Goal: Browse casually: Explore the website without a specific task or goal

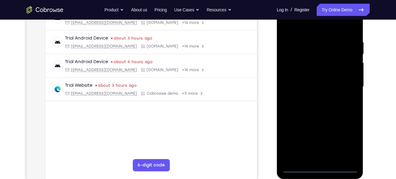
scroll to position [108, 0]
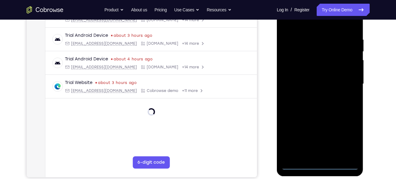
click at [322, 164] on div at bounding box center [319, 84] width 77 height 172
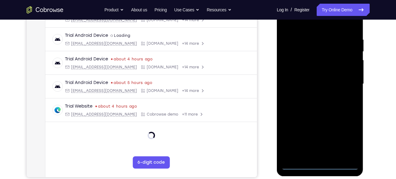
click at [319, 164] on div at bounding box center [319, 84] width 77 height 172
click at [319, 162] on div at bounding box center [319, 84] width 77 height 172
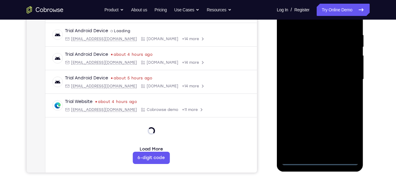
click at [319, 159] on div at bounding box center [319, 80] width 77 height 172
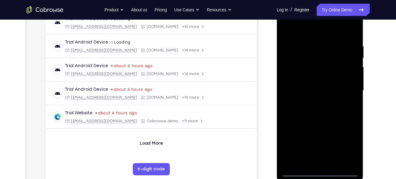
click at [347, 149] on div at bounding box center [319, 91] width 77 height 172
click at [344, 98] on div at bounding box center [319, 91] width 77 height 172
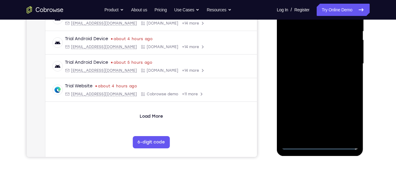
click at [320, 144] on div at bounding box center [319, 64] width 77 height 172
click at [345, 121] on div at bounding box center [319, 64] width 77 height 172
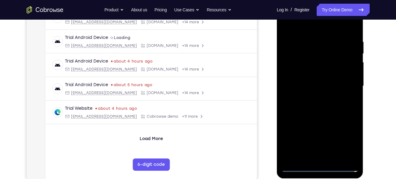
scroll to position [105, 0]
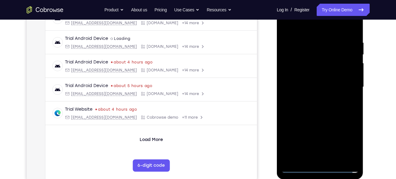
click at [319, 28] on div at bounding box center [319, 87] width 77 height 172
click at [345, 81] on div at bounding box center [319, 87] width 77 height 172
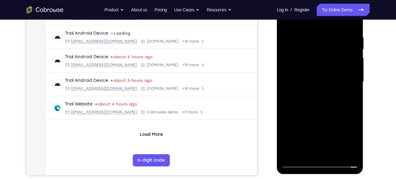
click at [326, 155] on div at bounding box center [319, 82] width 77 height 172
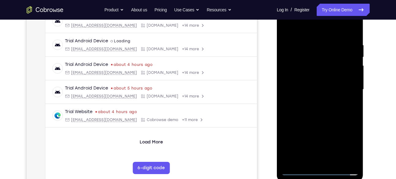
scroll to position [102, 0]
click at [329, 82] on div at bounding box center [319, 90] width 77 height 172
click at [329, 80] on div at bounding box center [319, 90] width 77 height 172
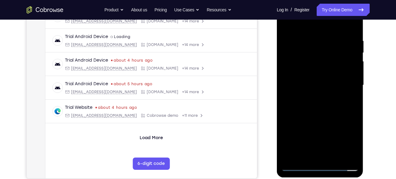
scroll to position [107, 0]
click at [322, 86] on div at bounding box center [319, 85] width 77 height 172
click at [322, 102] on div at bounding box center [319, 85] width 77 height 172
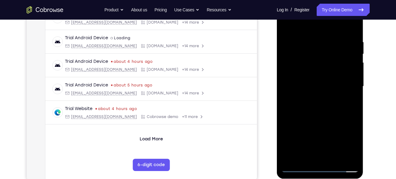
scroll to position [105, 0]
click at [321, 107] on div at bounding box center [319, 87] width 77 height 172
click at [322, 118] on div at bounding box center [319, 87] width 77 height 172
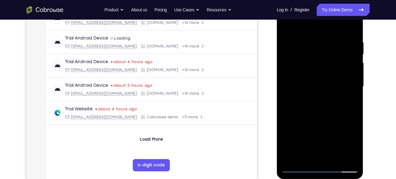
click at [354, 149] on div at bounding box center [319, 87] width 77 height 172
click at [355, 150] on div at bounding box center [319, 87] width 77 height 172
click at [354, 109] on div at bounding box center [319, 87] width 77 height 172
click at [353, 115] on div at bounding box center [319, 87] width 77 height 172
click at [351, 115] on div at bounding box center [319, 87] width 77 height 172
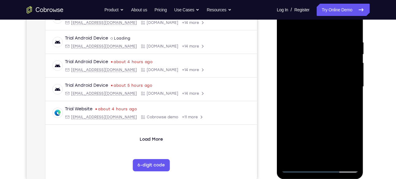
click at [325, 119] on div at bounding box center [319, 87] width 77 height 172
click at [286, 111] on div at bounding box center [319, 87] width 77 height 172
click at [332, 115] on div at bounding box center [319, 87] width 77 height 172
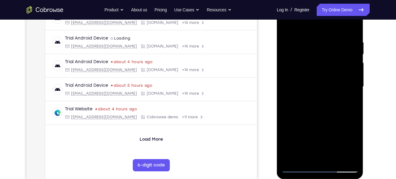
click at [311, 34] on div at bounding box center [319, 87] width 77 height 172
drag, startPoint x: 353, startPoint y: 95, endPoint x: 291, endPoint y: 86, distance: 62.2
click at [291, 86] on div at bounding box center [319, 87] width 77 height 172
click at [354, 93] on div at bounding box center [319, 87] width 77 height 172
click at [355, 91] on div at bounding box center [319, 87] width 77 height 172
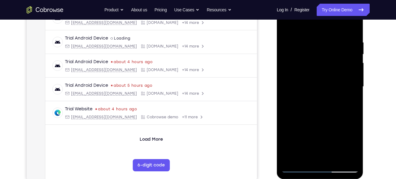
click at [354, 97] on div at bounding box center [319, 87] width 77 height 172
drag, startPoint x: 354, startPoint y: 97, endPoint x: 299, endPoint y: 95, distance: 55.2
click at [299, 95] on div at bounding box center [319, 87] width 77 height 172
drag, startPoint x: 351, startPoint y: 93, endPoint x: 296, endPoint y: 91, distance: 54.9
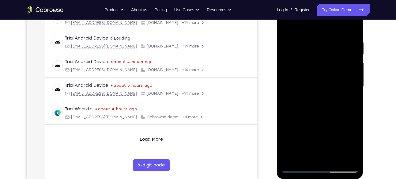
click at [296, 91] on div at bounding box center [319, 87] width 77 height 172
click at [355, 94] on div at bounding box center [319, 87] width 77 height 172
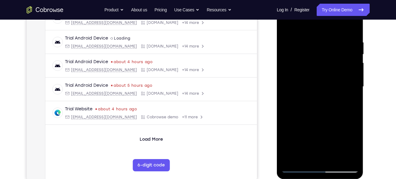
drag, startPoint x: 355, startPoint y: 92, endPoint x: 295, endPoint y: 85, distance: 59.9
click at [295, 85] on div at bounding box center [319, 87] width 77 height 172
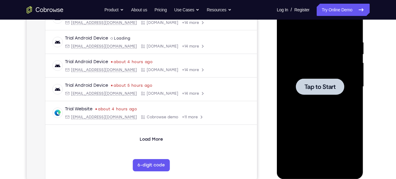
click at [330, 92] on div at bounding box center [320, 86] width 48 height 16
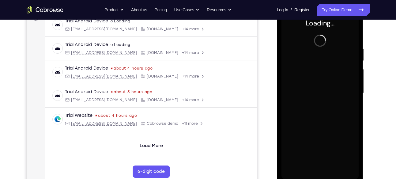
scroll to position [98, 0]
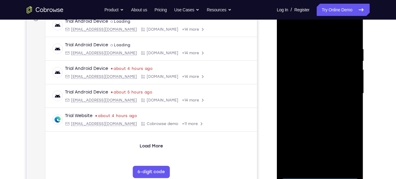
click at [321, 173] on div at bounding box center [319, 94] width 77 height 172
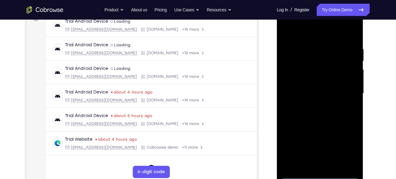
click at [349, 146] on div at bounding box center [319, 94] width 77 height 172
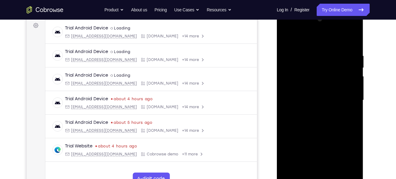
scroll to position [92, 0]
click at [316, 40] on div at bounding box center [319, 100] width 77 height 172
click at [342, 96] on div at bounding box center [319, 100] width 77 height 172
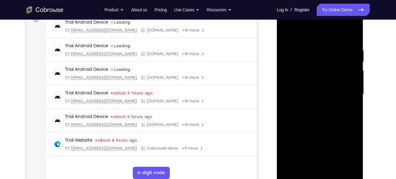
scroll to position [99, 0]
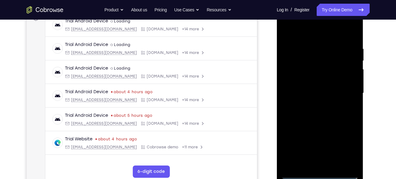
click at [313, 104] on div at bounding box center [319, 93] width 77 height 172
click at [323, 87] on div at bounding box center [319, 93] width 77 height 172
click at [320, 78] on div at bounding box center [319, 93] width 77 height 172
click at [312, 82] on div at bounding box center [319, 93] width 77 height 172
click at [313, 94] on div at bounding box center [319, 93] width 77 height 172
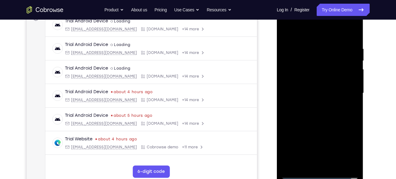
click at [318, 115] on div at bounding box center [319, 93] width 77 height 172
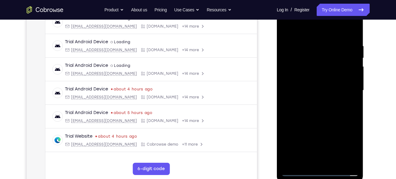
scroll to position [102, 0]
click at [332, 121] on div at bounding box center [319, 90] width 77 height 172
click at [348, 161] on div at bounding box center [319, 90] width 77 height 172
click at [322, 97] on div at bounding box center [319, 90] width 77 height 172
click at [318, 34] on div at bounding box center [319, 90] width 77 height 172
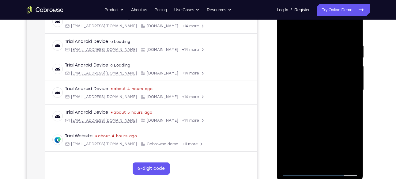
click at [319, 49] on div at bounding box center [319, 90] width 77 height 172
click at [307, 45] on div at bounding box center [319, 90] width 77 height 172
click at [292, 45] on div at bounding box center [319, 90] width 77 height 172
click at [319, 161] on div at bounding box center [319, 90] width 77 height 172
click at [334, 110] on div at bounding box center [319, 90] width 77 height 172
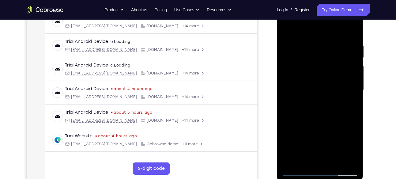
click at [334, 160] on div at bounding box center [319, 90] width 77 height 172
click at [348, 158] on div at bounding box center [319, 90] width 77 height 172
click at [349, 29] on div at bounding box center [319, 90] width 77 height 172
click at [351, 161] on div at bounding box center [319, 90] width 77 height 172
click at [293, 161] on div at bounding box center [319, 90] width 77 height 172
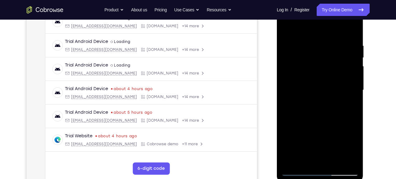
drag, startPoint x: 325, startPoint y: 53, endPoint x: 320, endPoint y: 132, distance: 78.9
click at [320, 132] on div at bounding box center [319, 90] width 77 height 172
drag, startPoint x: 332, startPoint y: 140, endPoint x: 332, endPoint y: 119, distance: 20.8
click at [332, 119] on div at bounding box center [319, 90] width 77 height 172
drag, startPoint x: 333, startPoint y: 136, endPoint x: 332, endPoint y: 35, distance: 101.4
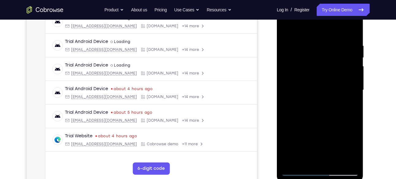
click at [332, 35] on div at bounding box center [319, 90] width 77 height 172
drag, startPoint x: 324, startPoint y: 138, endPoint x: 324, endPoint y: -1, distance: 139.3
click at [324, 0] on html "Online web based iOS Simulators and Android Emulators. Run iPhone, iPad, Mobile…" at bounding box center [320, 92] width 87 height 184
drag, startPoint x: 319, startPoint y: 142, endPoint x: 313, endPoint y: 24, distance: 118.1
click at [313, 24] on div at bounding box center [319, 90] width 77 height 172
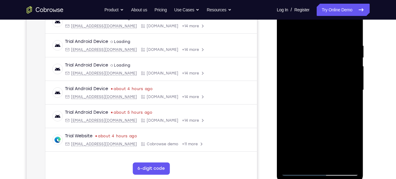
click at [352, 81] on div at bounding box center [319, 90] width 77 height 172
drag, startPoint x: 327, startPoint y: 92, endPoint x: 330, endPoint y: 116, distance: 24.4
click at [330, 116] on div at bounding box center [319, 90] width 77 height 172
click at [350, 101] on div at bounding box center [319, 90] width 77 height 172
drag, startPoint x: 337, startPoint y: 121, endPoint x: 337, endPoint y: 108, distance: 13.2
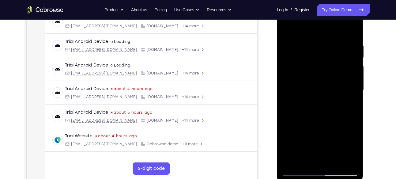
click at [337, 108] on div at bounding box center [319, 90] width 77 height 172
click at [355, 92] on div at bounding box center [319, 90] width 77 height 172
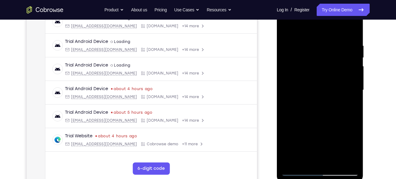
click at [355, 92] on div at bounding box center [319, 90] width 77 height 172
drag, startPoint x: 321, startPoint y: 143, endPoint x: 321, endPoint y: 61, distance: 82.4
click at [321, 61] on div at bounding box center [319, 90] width 77 height 172
drag, startPoint x: 324, startPoint y: 76, endPoint x: 324, endPoint y: 114, distance: 37.4
click at [324, 114] on div at bounding box center [319, 90] width 77 height 172
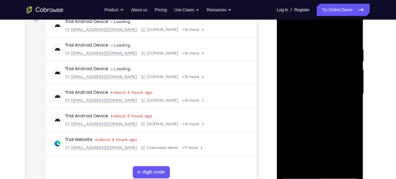
scroll to position [98, 0]
drag, startPoint x: 321, startPoint y: 148, endPoint x: 315, endPoint y: 40, distance: 108.3
click at [315, 40] on div at bounding box center [319, 94] width 77 height 172
drag, startPoint x: 324, startPoint y: 140, endPoint x: 320, endPoint y: 23, distance: 117.7
click at [320, 23] on div at bounding box center [319, 94] width 77 height 172
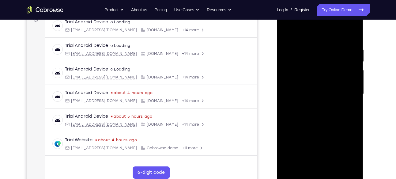
drag, startPoint x: 322, startPoint y: 141, endPoint x: 322, endPoint y: 73, distance: 68.0
click at [322, 73] on div at bounding box center [319, 94] width 77 height 172
click at [330, 135] on div at bounding box center [319, 94] width 77 height 172
drag, startPoint x: 330, startPoint y: 135, endPoint x: 324, endPoint y: 165, distance: 31.1
click at [324, 165] on div at bounding box center [319, 94] width 77 height 172
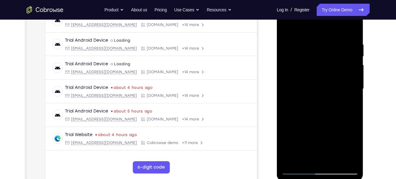
scroll to position [103, 0]
click at [354, 87] on div at bounding box center [319, 89] width 77 height 172
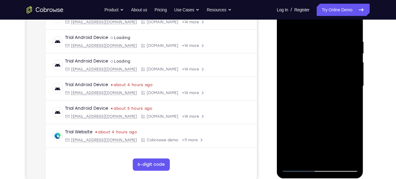
scroll to position [106, 0]
click at [354, 87] on div at bounding box center [319, 86] width 77 height 172
click at [354, 85] on div at bounding box center [319, 86] width 77 height 172
click at [288, 85] on div at bounding box center [319, 86] width 77 height 172
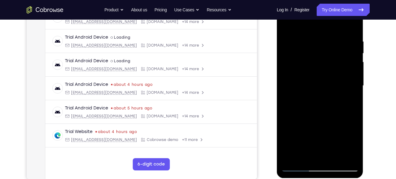
click at [288, 85] on div at bounding box center [319, 86] width 77 height 172
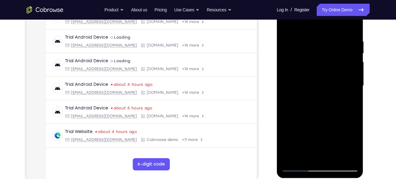
click at [288, 85] on div at bounding box center [319, 86] width 77 height 172
drag, startPoint x: 318, startPoint y: 136, endPoint x: 313, endPoint y: 61, distance: 75.2
click at [313, 61] on div at bounding box center [319, 86] width 77 height 172
drag, startPoint x: 317, startPoint y: 129, endPoint x: 317, endPoint y: 53, distance: 76.6
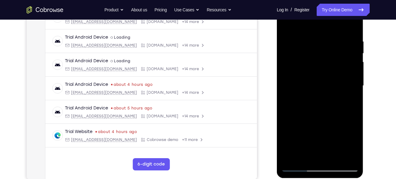
click at [317, 53] on div at bounding box center [319, 86] width 77 height 172
drag, startPoint x: 328, startPoint y: 137, endPoint x: 325, endPoint y: 34, distance: 103.3
click at [325, 34] on div at bounding box center [319, 86] width 77 height 172
drag, startPoint x: 331, startPoint y: 128, endPoint x: 322, endPoint y: 30, distance: 98.1
click at [322, 30] on div at bounding box center [319, 86] width 77 height 172
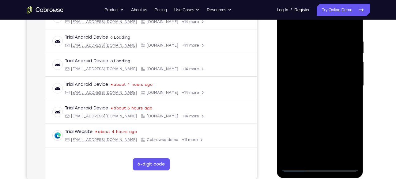
drag, startPoint x: 324, startPoint y: 127, endPoint x: 319, endPoint y: 41, distance: 86.8
click at [319, 41] on div at bounding box center [319, 86] width 77 height 172
drag, startPoint x: 326, startPoint y: 110, endPoint x: 324, endPoint y: 48, distance: 62.2
click at [324, 48] on div at bounding box center [319, 86] width 77 height 172
drag, startPoint x: 325, startPoint y: 125, endPoint x: 322, endPoint y: 28, distance: 96.8
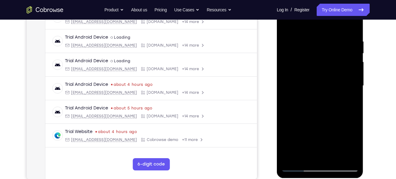
click at [322, 28] on div at bounding box center [319, 86] width 77 height 172
click at [353, 86] on div at bounding box center [319, 86] width 77 height 172
drag, startPoint x: 335, startPoint y: 144, endPoint x: 328, endPoint y: 49, distance: 94.6
click at [328, 49] on div at bounding box center [319, 86] width 77 height 172
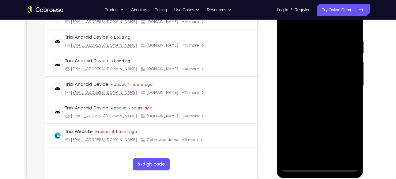
drag, startPoint x: 327, startPoint y: 129, endPoint x: 325, endPoint y: 43, distance: 86.1
click at [325, 43] on div at bounding box center [319, 86] width 77 height 172
drag, startPoint x: 322, startPoint y: 138, endPoint x: 319, endPoint y: 37, distance: 100.8
click at [319, 37] on div at bounding box center [319, 86] width 77 height 172
drag, startPoint x: 328, startPoint y: 137, endPoint x: 319, endPoint y: 38, distance: 99.3
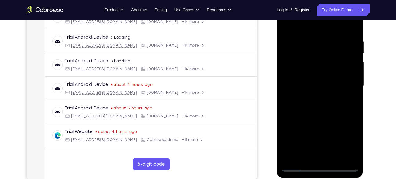
click at [319, 38] on div at bounding box center [319, 86] width 77 height 172
drag, startPoint x: 322, startPoint y: 39, endPoint x: 323, endPoint y: 123, distance: 84.5
click at [323, 123] on div at bounding box center [319, 86] width 77 height 172
drag, startPoint x: 332, startPoint y: 74, endPoint x: 333, endPoint y: 107, distance: 34.0
click at [333, 107] on div at bounding box center [319, 86] width 77 height 172
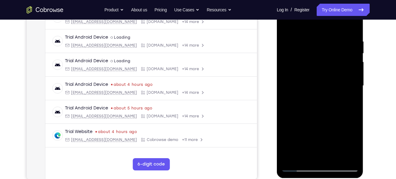
drag, startPoint x: 327, startPoint y: 58, endPoint x: 326, endPoint y: 103, distance: 44.7
click at [326, 103] on div at bounding box center [319, 86] width 77 height 172
drag, startPoint x: 352, startPoint y: 95, endPoint x: 342, endPoint y: 121, distance: 27.2
click at [342, 121] on div at bounding box center [319, 86] width 77 height 172
drag, startPoint x: 342, startPoint y: 121, endPoint x: 334, endPoint y: 47, distance: 73.6
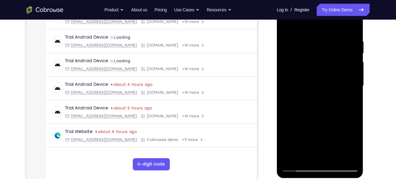
click at [334, 47] on div at bounding box center [319, 86] width 77 height 172
click at [353, 97] on div at bounding box center [319, 86] width 77 height 172
drag, startPoint x: 339, startPoint y: 115, endPoint x: 339, endPoint y: 101, distance: 13.5
click at [339, 101] on div at bounding box center [319, 86] width 77 height 172
drag, startPoint x: 329, startPoint y: 136, endPoint x: 326, endPoint y: 42, distance: 93.8
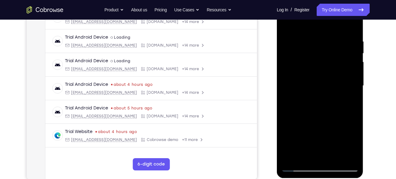
click at [326, 42] on div at bounding box center [319, 86] width 77 height 172
drag, startPoint x: 313, startPoint y: 147, endPoint x: 323, endPoint y: 43, distance: 104.6
click at [323, 43] on div at bounding box center [319, 86] width 77 height 172
drag, startPoint x: 322, startPoint y: 136, endPoint x: 322, endPoint y: 87, distance: 49.3
click at [322, 87] on div at bounding box center [319, 86] width 77 height 172
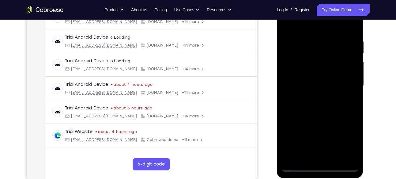
drag, startPoint x: 323, startPoint y: 135, endPoint x: 314, endPoint y: 16, distance: 118.9
click at [314, 16] on div at bounding box center [319, 86] width 77 height 172
drag, startPoint x: 326, startPoint y: 130, endPoint x: 324, endPoint y: 31, distance: 99.0
click at [324, 31] on div at bounding box center [319, 86] width 77 height 172
click at [291, 156] on div at bounding box center [319, 86] width 77 height 172
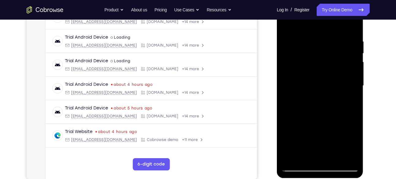
drag, startPoint x: 314, startPoint y: 51, endPoint x: 315, endPoint y: 120, distance: 69.2
click at [315, 120] on div at bounding box center [319, 86] width 77 height 172
drag, startPoint x: 318, startPoint y: 53, endPoint x: 314, endPoint y: 122, distance: 69.4
click at [314, 122] on div at bounding box center [319, 86] width 77 height 172
drag, startPoint x: 315, startPoint y: 57, endPoint x: 321, endPoint y: 146, distance: 89.3
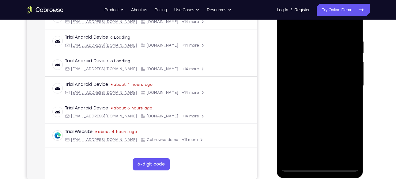
click at [321, 146] on div at bounding box center [319, 86] width 77 height 172
click at [349, 38] on div at bounding box center [319, 86] width 77 height 172
